Goal: Navigation & Orientation: Find specific page/section

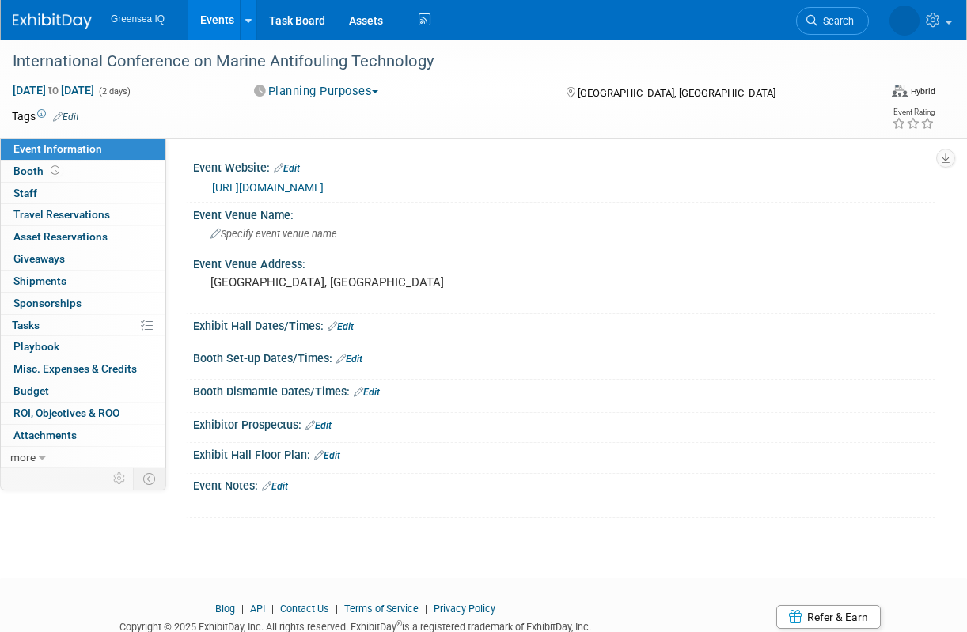
click at [216, 17] on link "Events" at bounding box center [217, 20] width 58 height 40
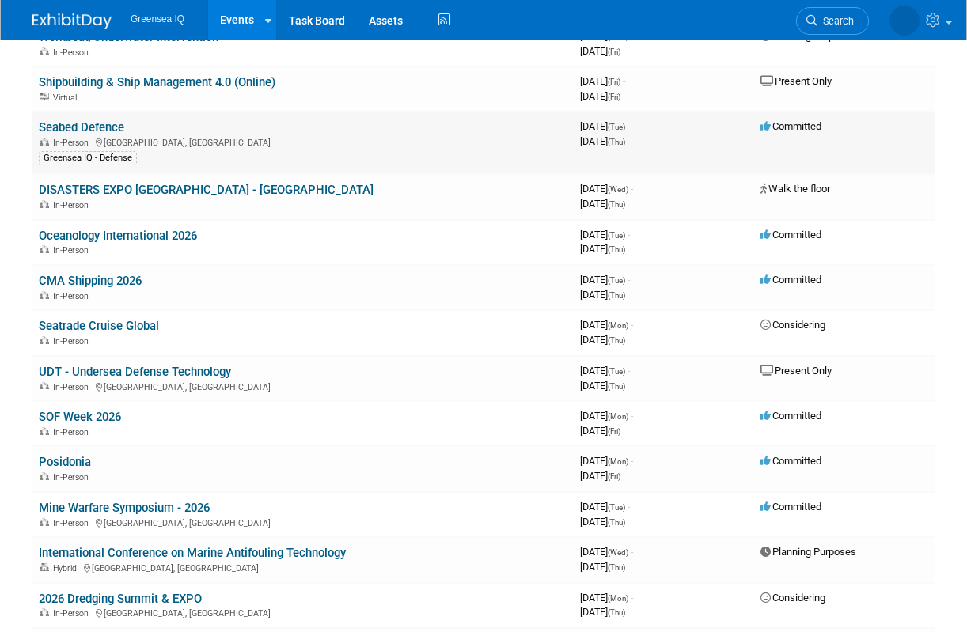
scroll to position [431, 0]
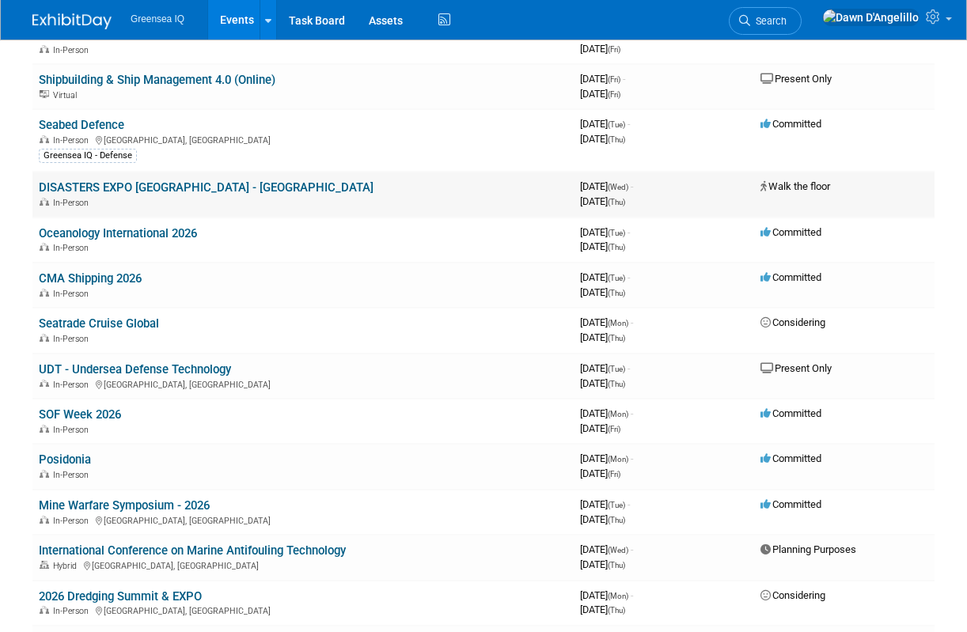
click at [150, 190] on link "DISASTERS EXPO [GEOGRAPHIC_DATA] - [GEOGRAPHIC_DATA]" at bounding box center [206, 187] width 335 height 14
